Goal: Communication & Community: Answer question/provide support

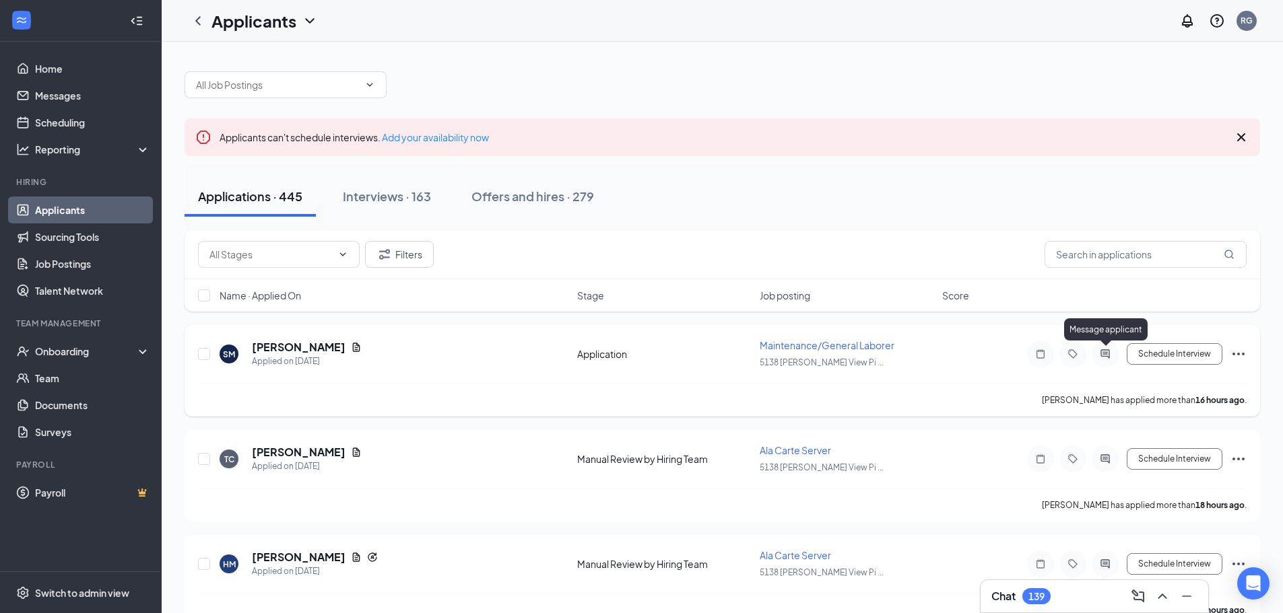
click at [1100, 355] on icon "ActiveChat" at bounding box center [1105, 354] width 16 height 11
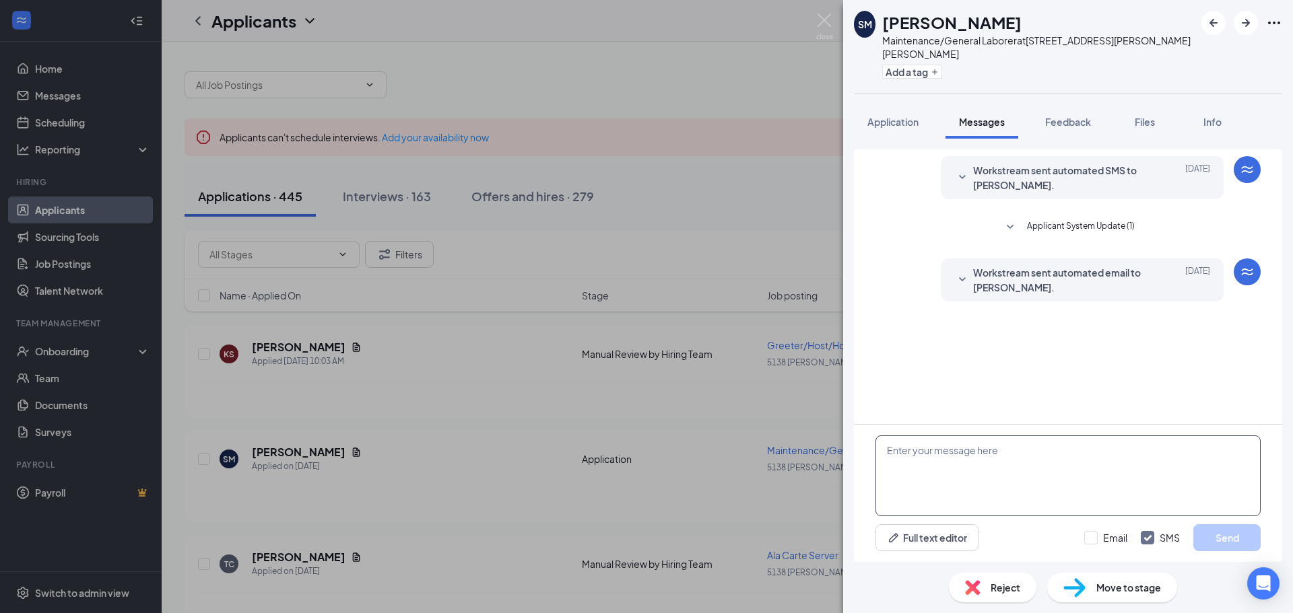
click at [937, 453] on textarea at bounding box center [1067, 476] width 385 height 81
type textarea "S"
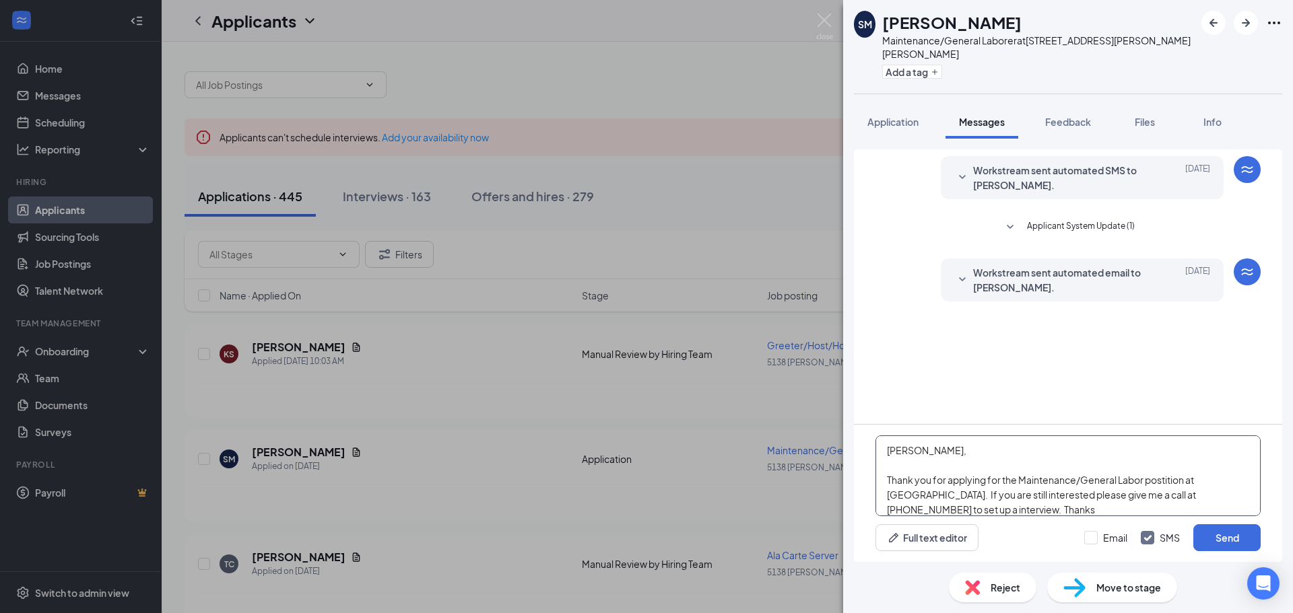
click at [1167, 480] on textarea "[PERSON_NAME], Thank you for applying for the Maintenance/General Labor postiti…" at bounding box center [1067, 476] width 385 height 81
click at [1116, 503] on textarea "[PERSON_NAME], Thank you for applying for the Maintenance/General Labor positio…" at bounding box center [1067, 476] width 385 height 81
type textarea "[PERSON_NAME], Thank you for applying for the Maintenance/General Labor positio…"
drag, startPoint x: 1226, startPoint y: 538, endPoint x: 1233, endPoint y: 531, distance: 10.0
click at [1230, 533] on button "Send" at bounding box center [1226, 537] width 67 height 27
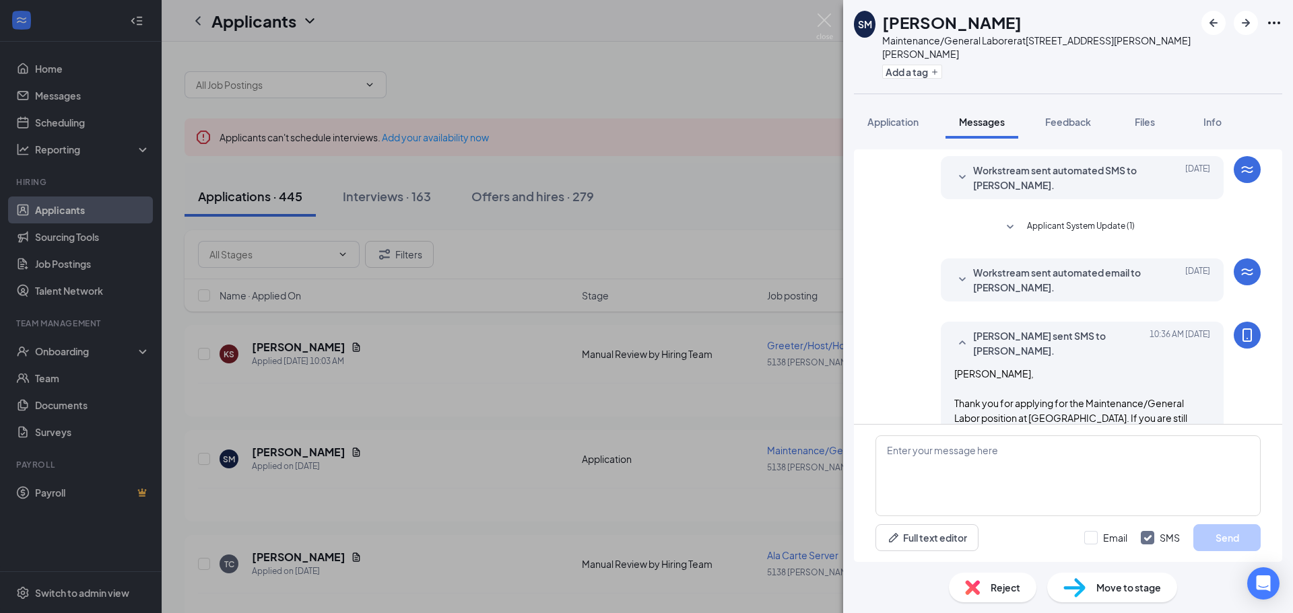
scroll to position [38, 0]
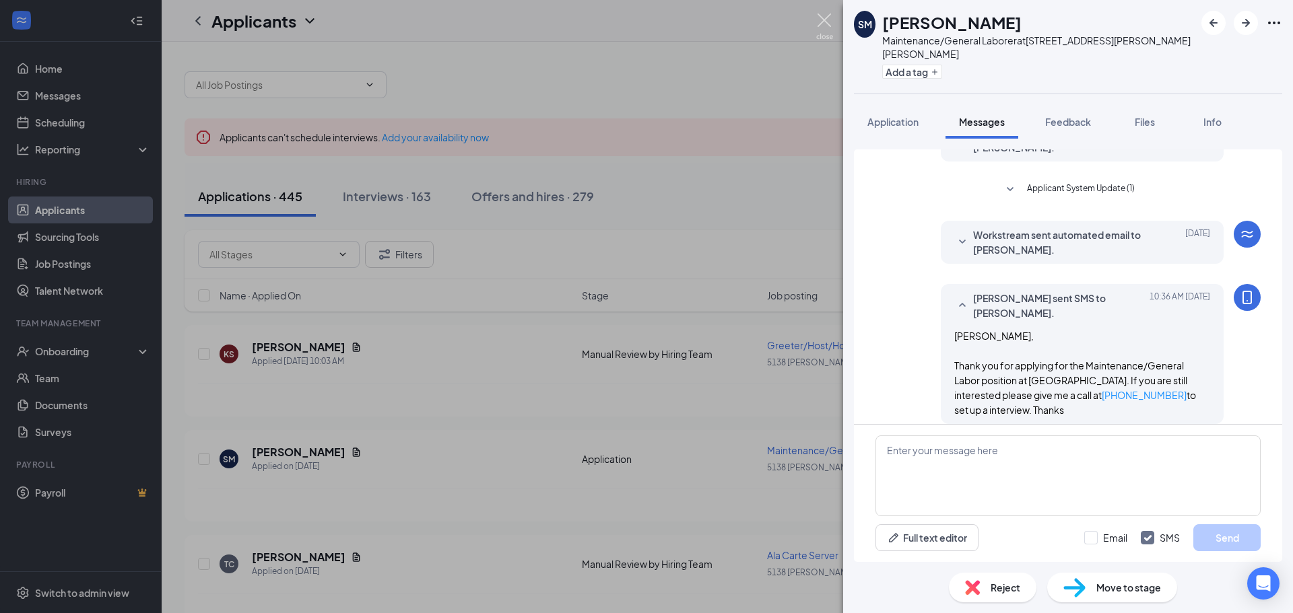
click at [827, 22] on img at bounding box center [824, 26] width 17 height 26
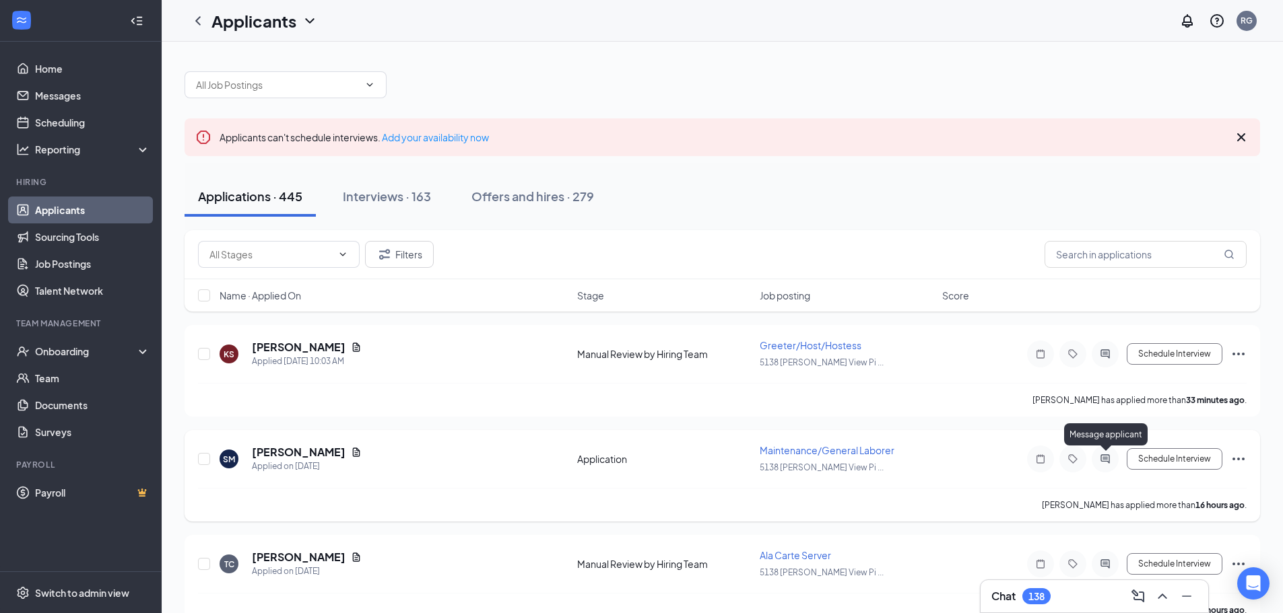
click at [1105, 457] on icon "ActiveChat" at bounding box center [1104, 458] width 9 height 9
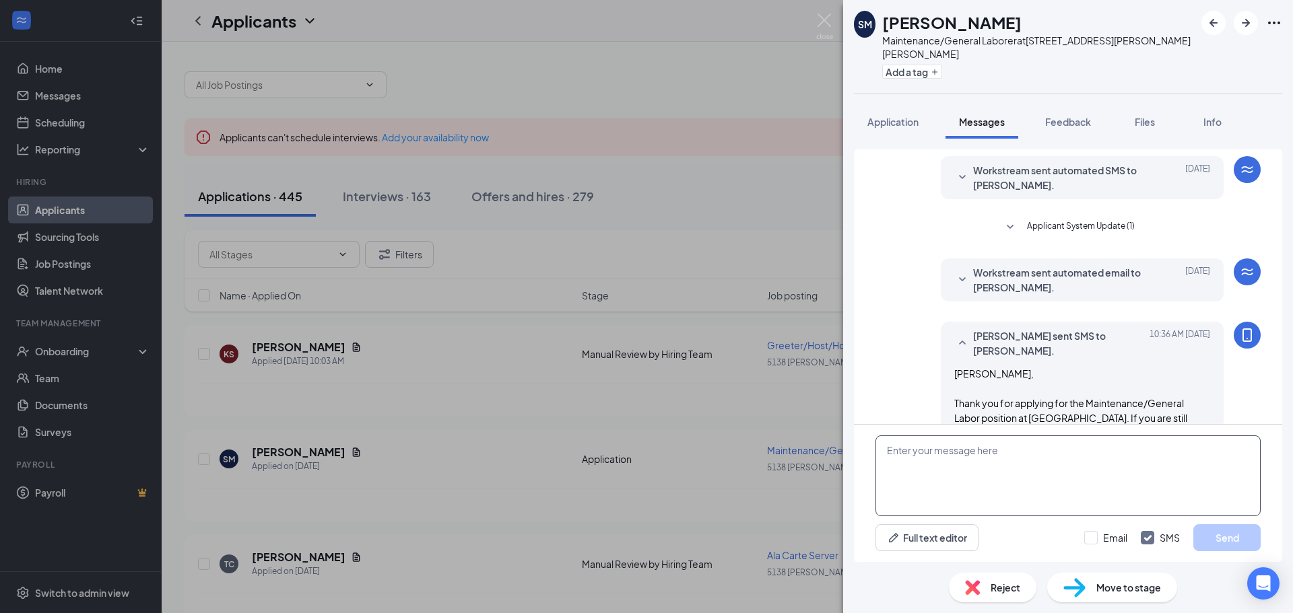
scroll to position [38, 0]
